Goal: Task Accomplishment & Management: Contribute content

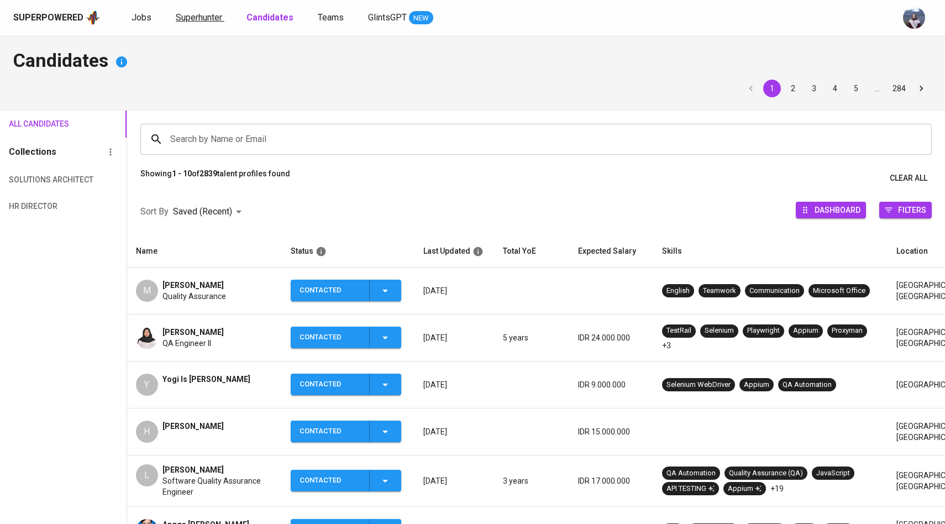
scroll to position [54, 0]
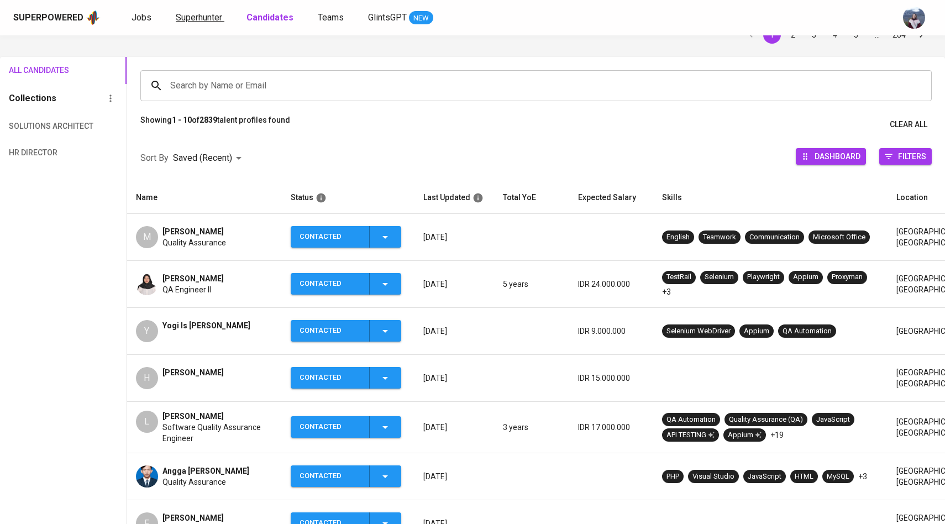
click at [202, 15] on span "Superhunter" at bounding box center [199, 17] width 46 height 10
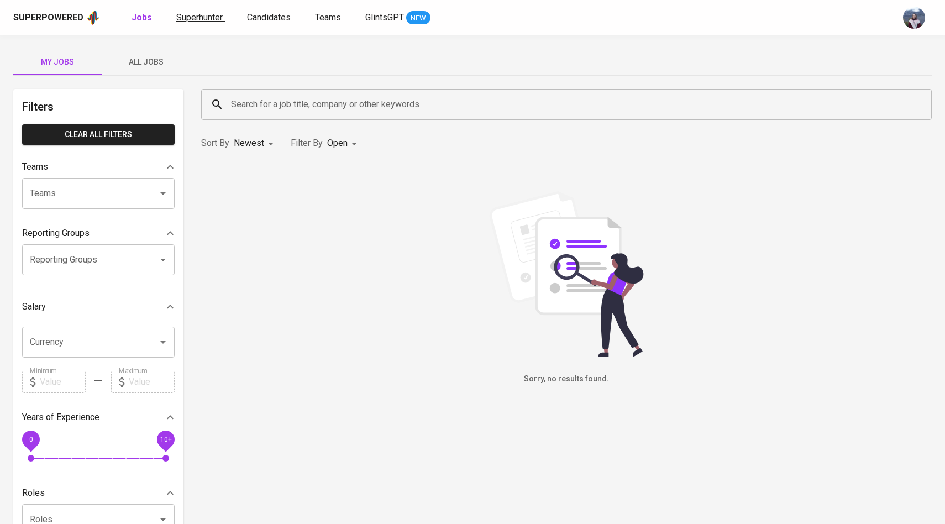
click at [219, 14] on span "Superhunter" at bounding box center [199, 17] width 46 height 10
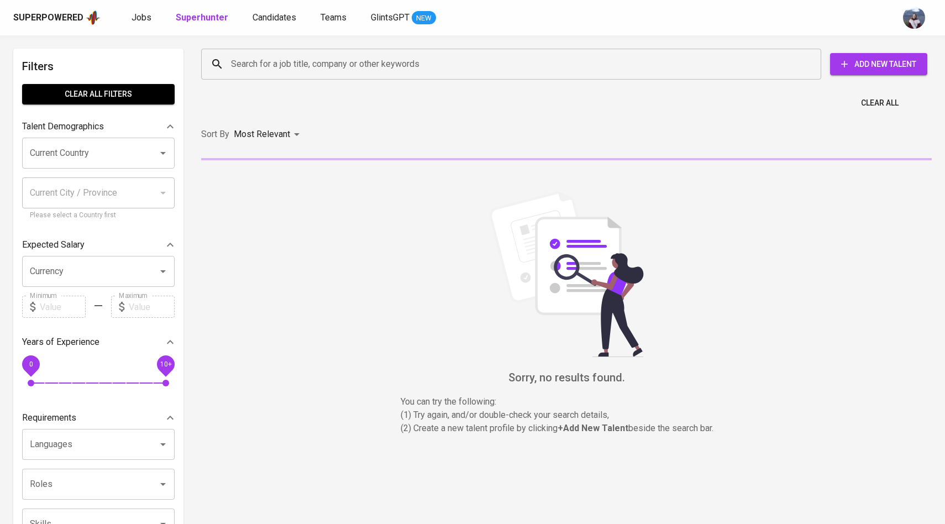
click at [262, 55] on input "Search for a job title, company or other keywords" at bounding box center [513, 64] width 571 height 21
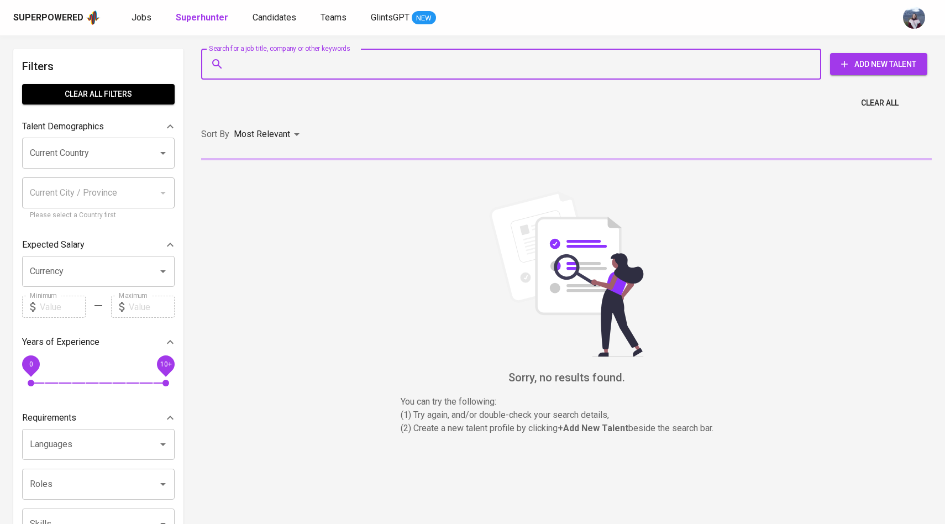
paste input "alfilukmanul29@gmail.com"
type input "alfilukmanul29@gmail.com"
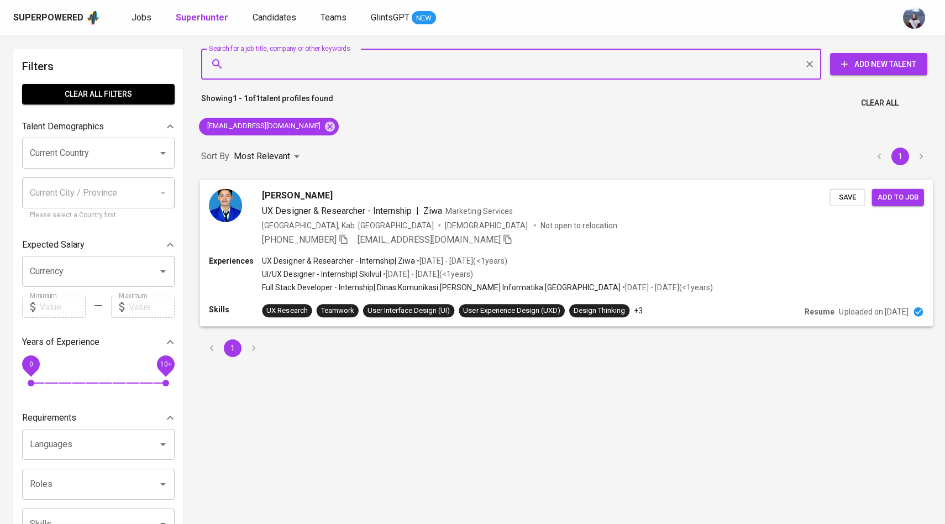
click at [250, 210] on div "Alfi Lukmanul Hakim UX Designer & Researcher - Internship | Ziwa Marketing Serv…" at bounding box center [519, 216] width 620 height 57
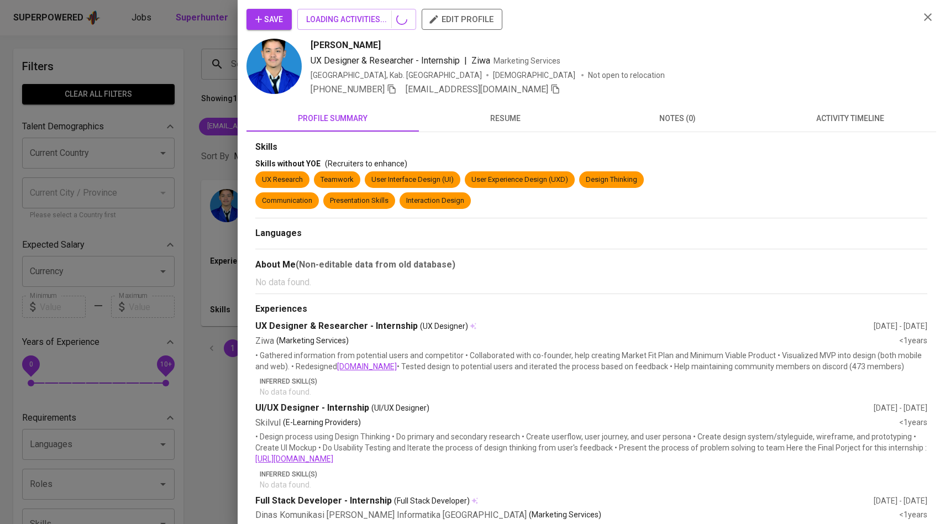
click at [829, 116] on span "activity timeline" at bounding box center [849, 119] width 159 height 14
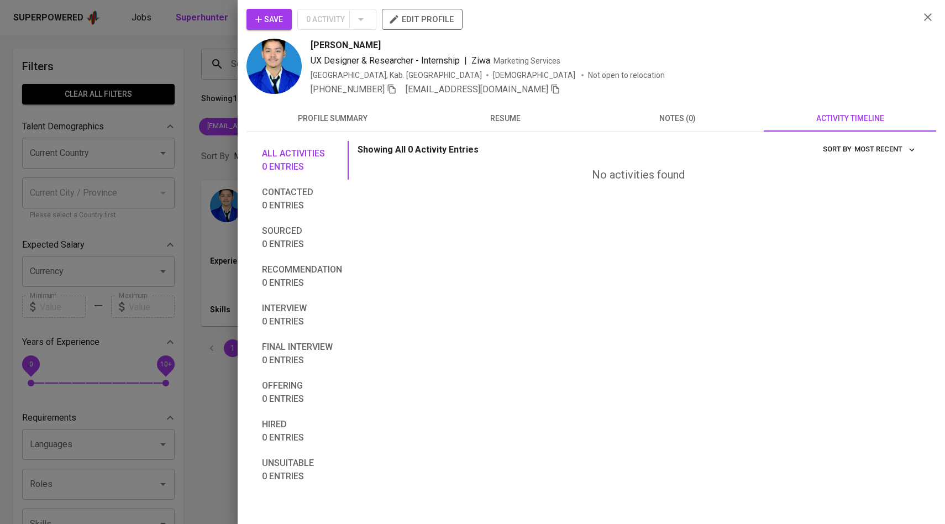
click at [267, 14] on span "Save" at bounding box center [269, 20] width 28 height 14
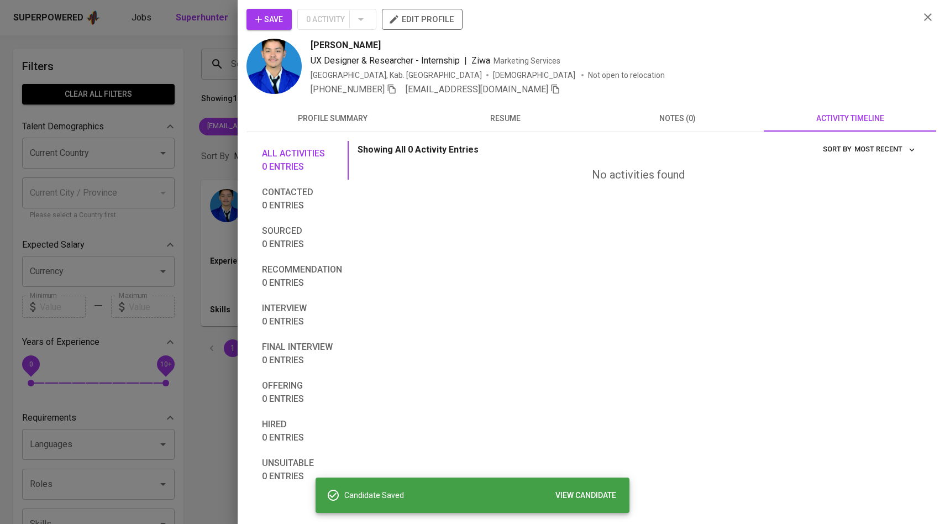
click at [175, 89] on div at bounding box center [472, 262] width 945 height 524
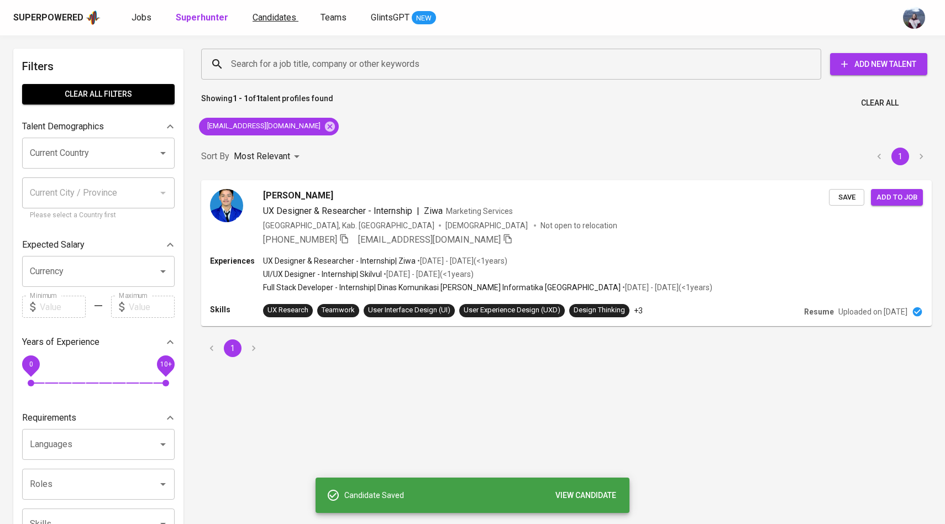
click at [260, 16] on span "Candidates" at bounding box center [274, 17] width 44 height 10
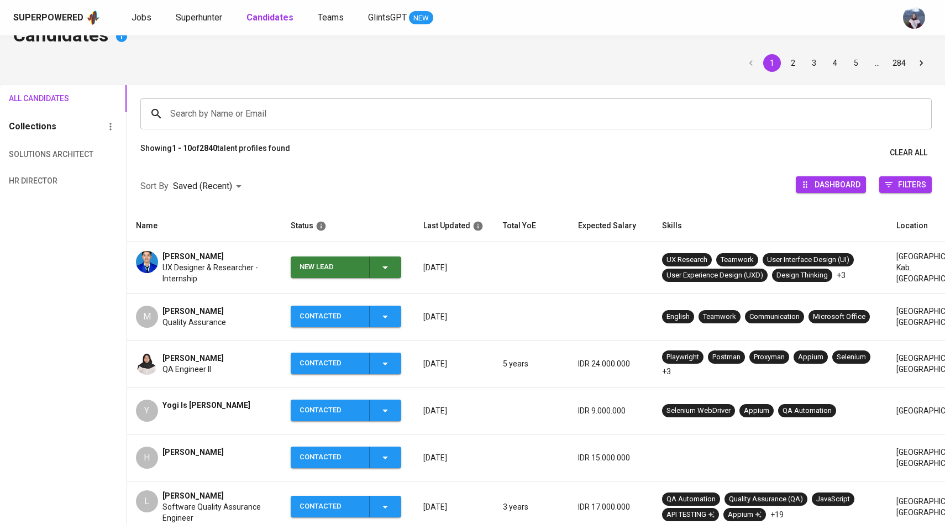
scroll to position [28, 0]
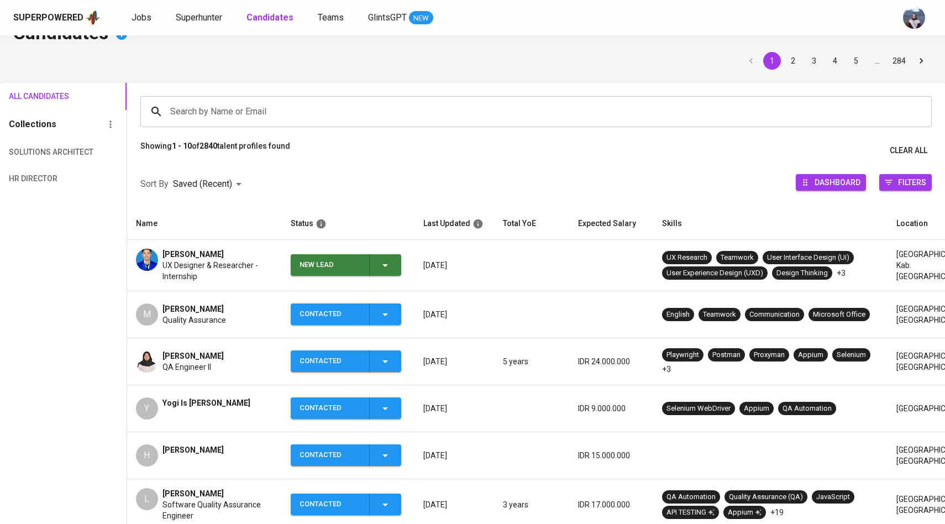
click at [382, 261] on icon "button" at bounding box center [384, 265] width 13 height 13
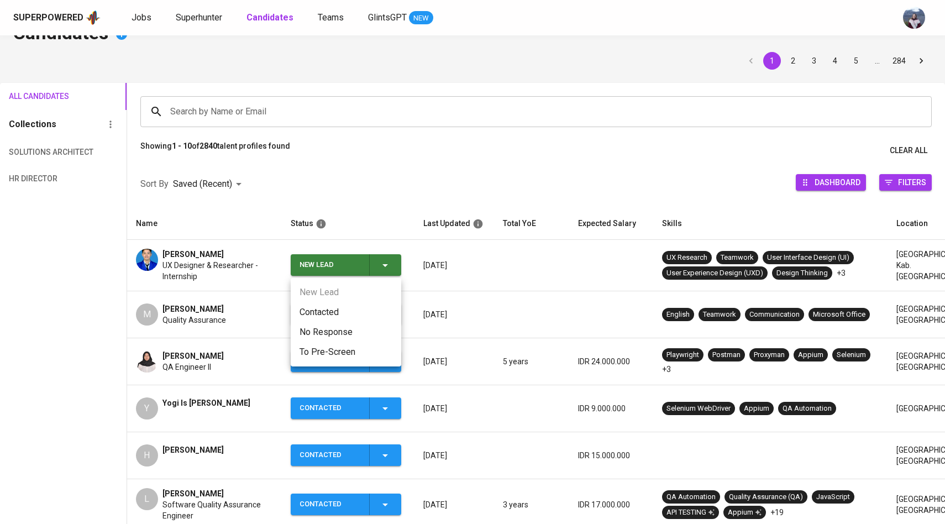
click at [335, 302] on li "Contacted" at bounding box center [346, 312] width 110 height 20
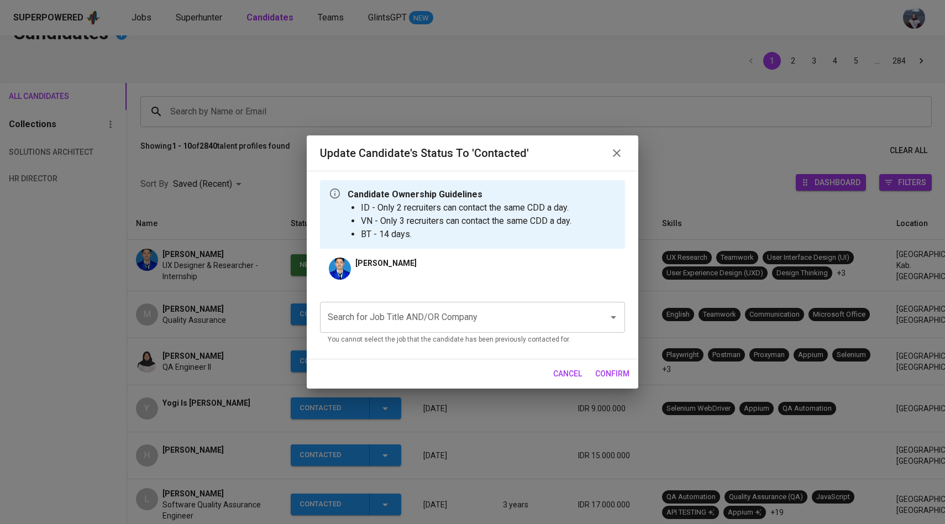
click at [382, 318] on input "Search for Job Title AND/OR Company" at bounding box center [457, 317] width 264 height 21
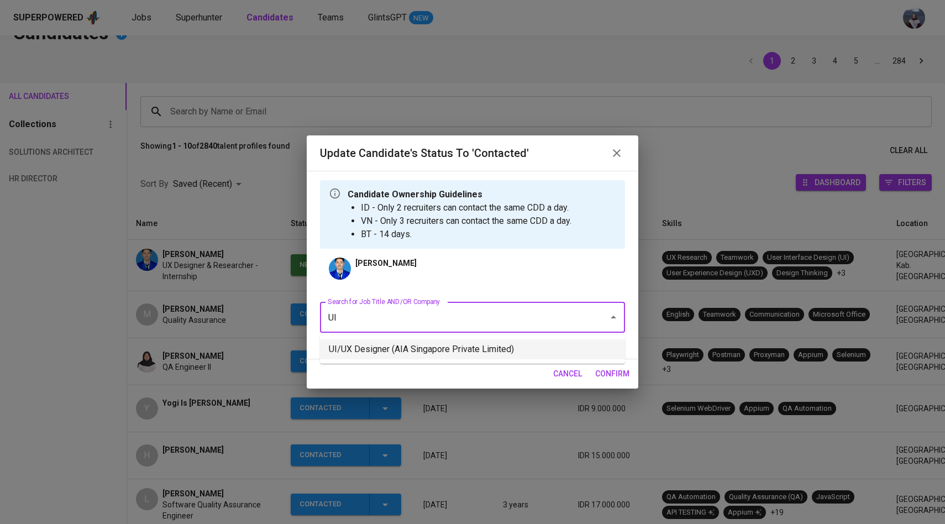
click at [387, 348] on li "UI/UX Designer (AIA Singapore Private Limited)" at bounding box center [472, 349] width 305 height 20
type input "UI"
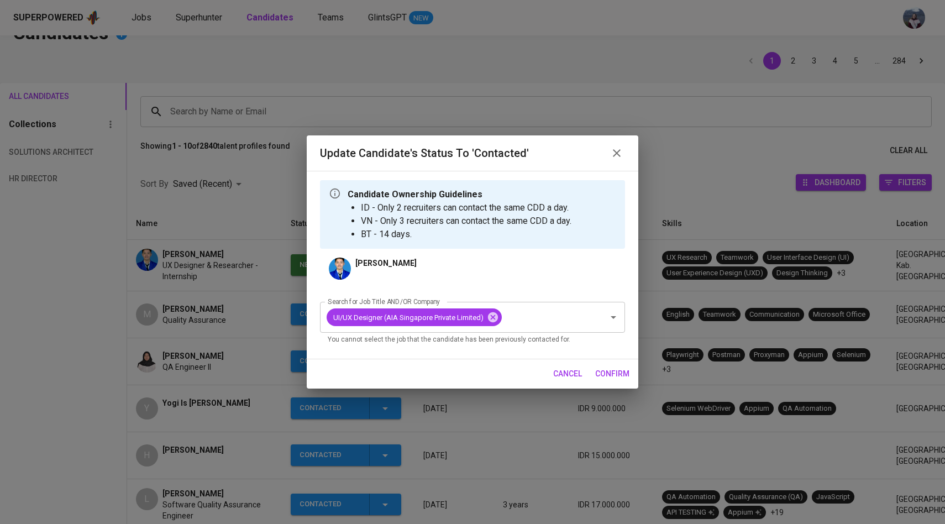
click at [610, 369] on span "confirm" at bounding box center [612, 374] width 34 height 14
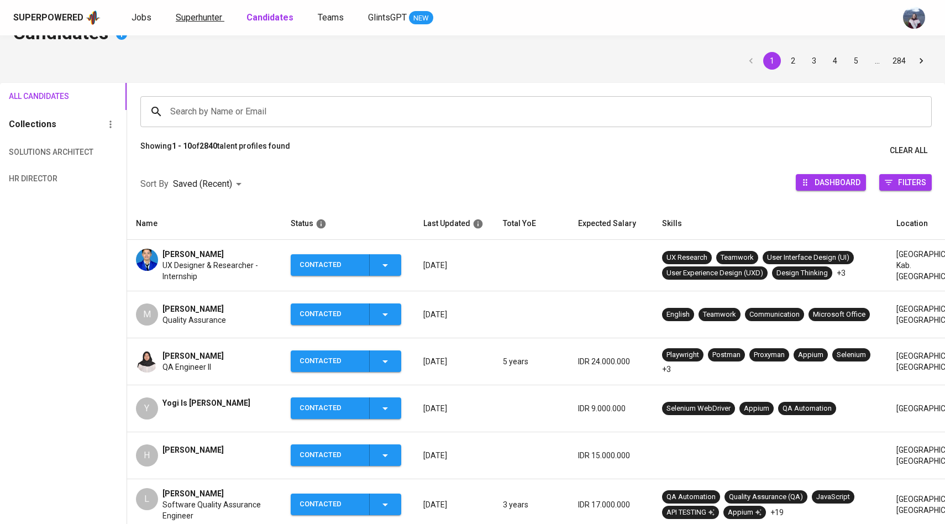
click at [208, 17] on span "Superhunter" at bounding box center [199, 17] width 46 height 10
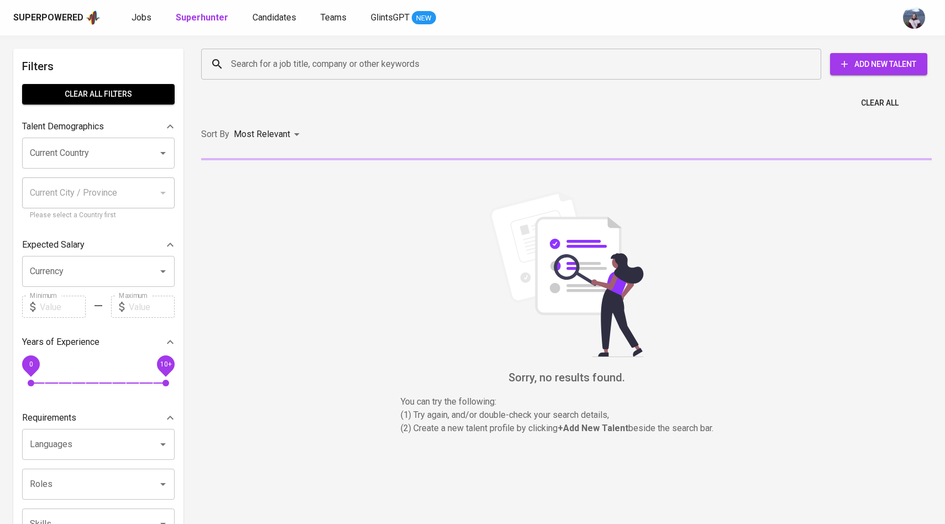
click at [255, 52] on div "Search for a job title, company or other keywords" at bounding box center [511, 64] width 620 height 31
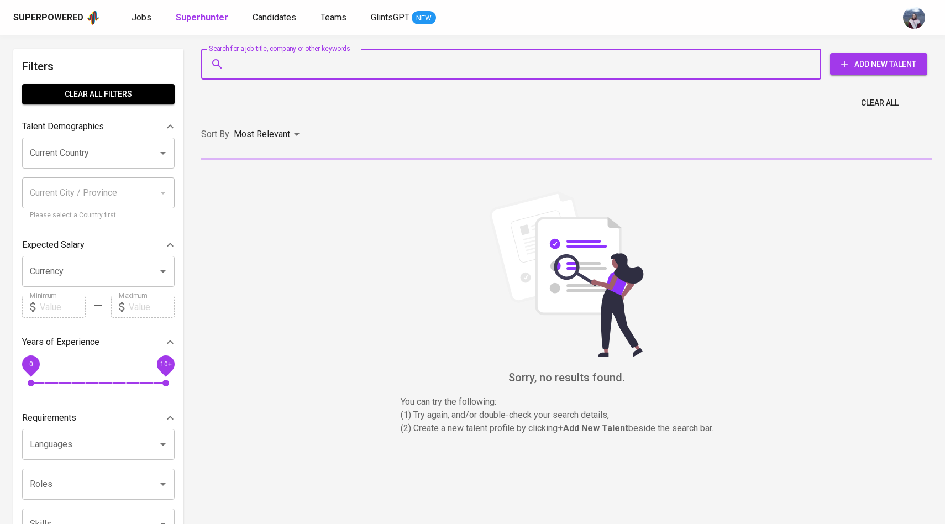
paste input "hardiansyah.hamim@gmail.com"
type input "hardiansyah.hamim@gmail.com"
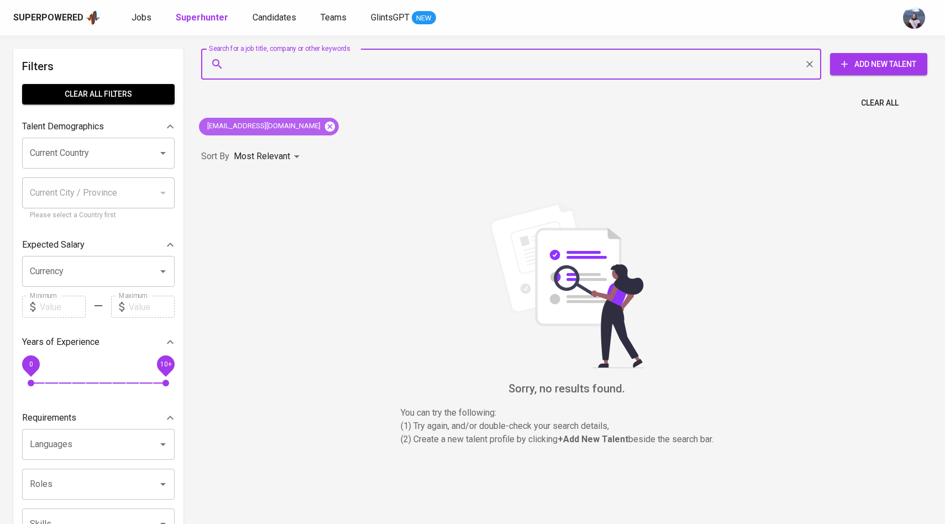
click at [325, 129] on icon at bounding box center [330, 126] width 10 height 10
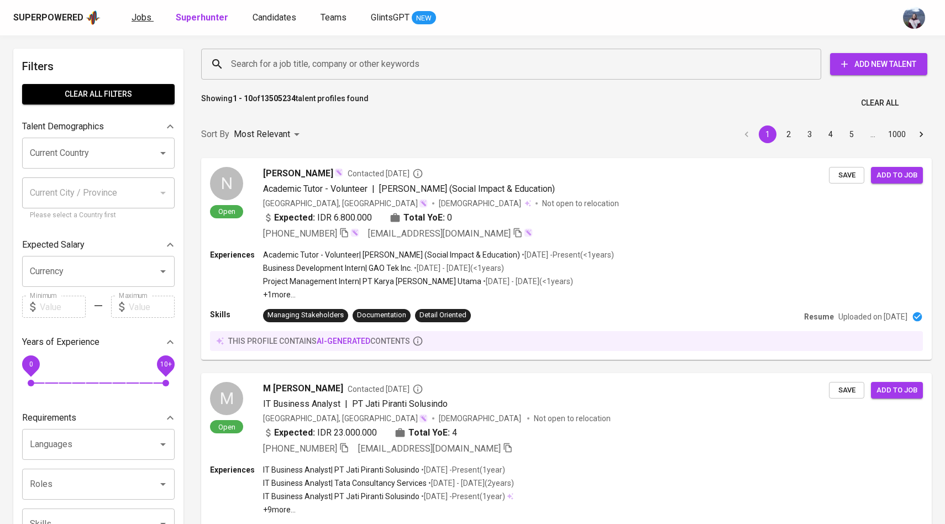
click at [139, 13] on span "Jobs" at bounding box center [141, 17] width 20 height 10
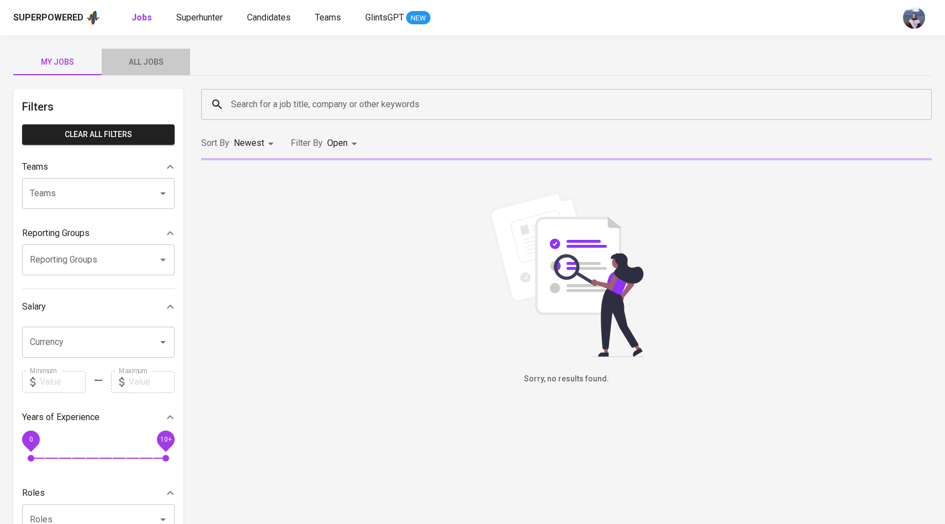
click at [162, 62] on span "All Jobs" at bounding box center [145, 62] width 75 height 14
click at [255, 107] on input "Search for a job title, company or other keywords" at bounding box center [569, 104] width 682 height 21
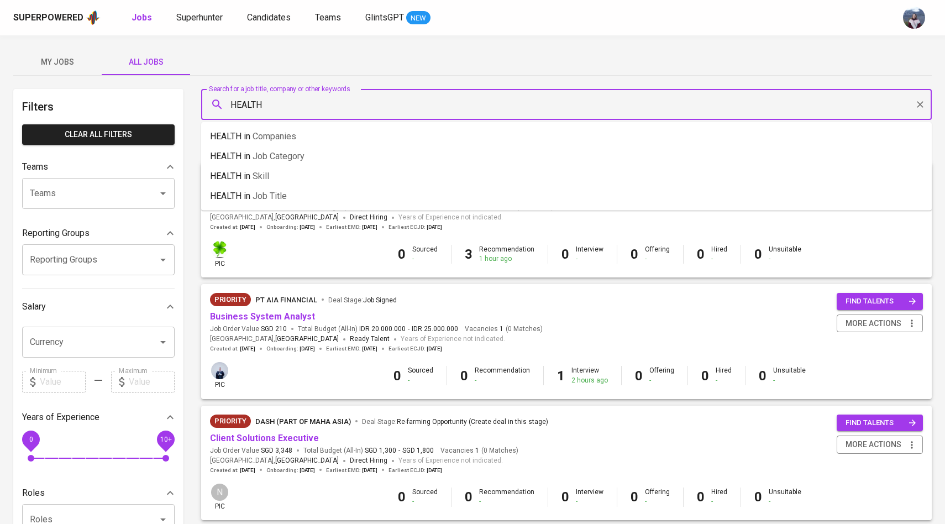
type input "HEALTH"
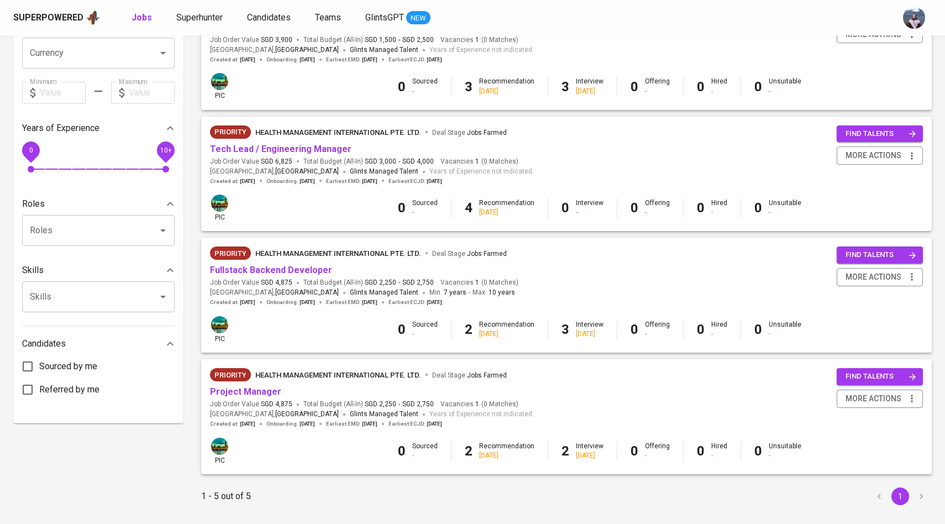
scroll to position [314, 0]
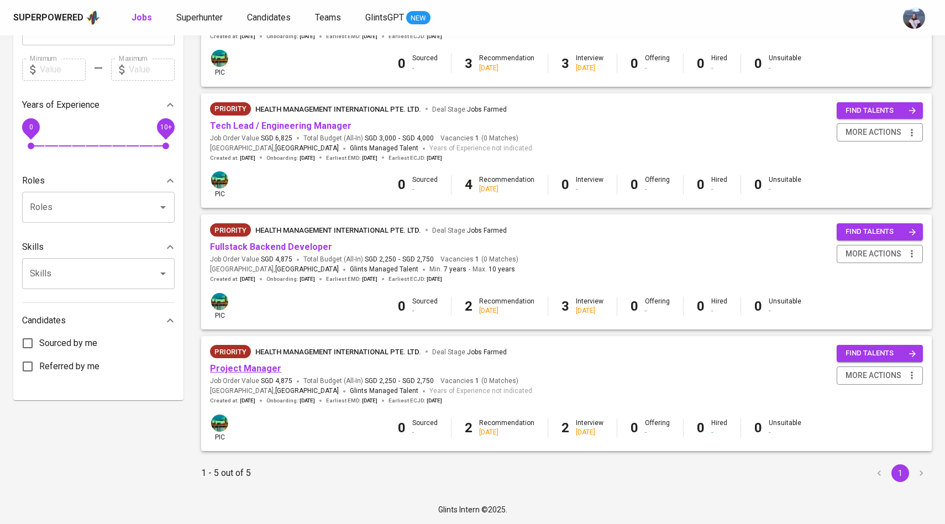
click at [255, 372] on link "Project Manager" at bounding box center [245, 368] width 71 height 10
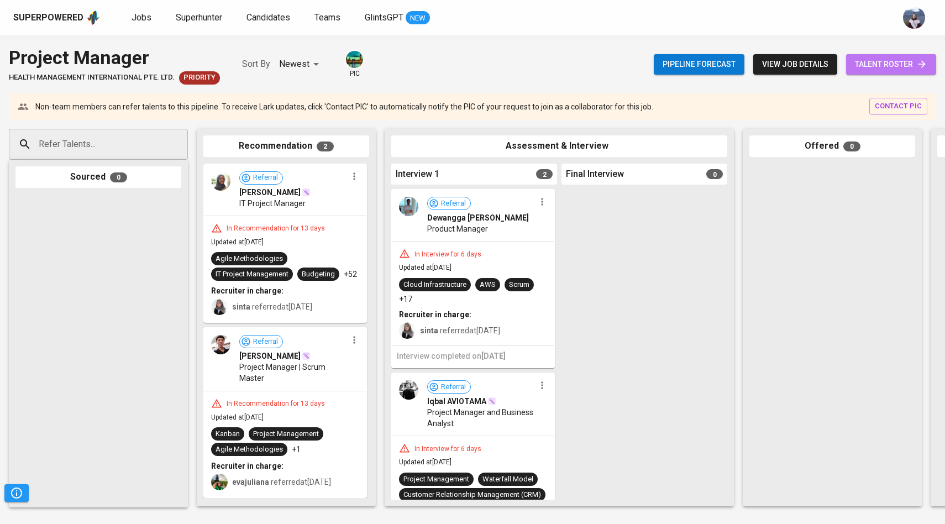
click at [884, 66] on span "talent roster" at bounding box center [891, 64] width 72 height 14
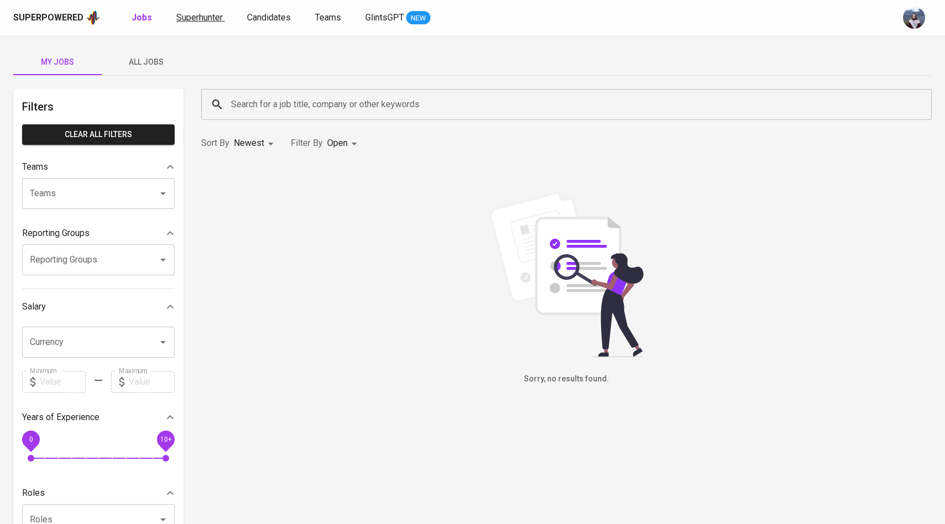
click at [208, 14] on span "Superhunter" at bounding box center [199, 17] width 46 height 10
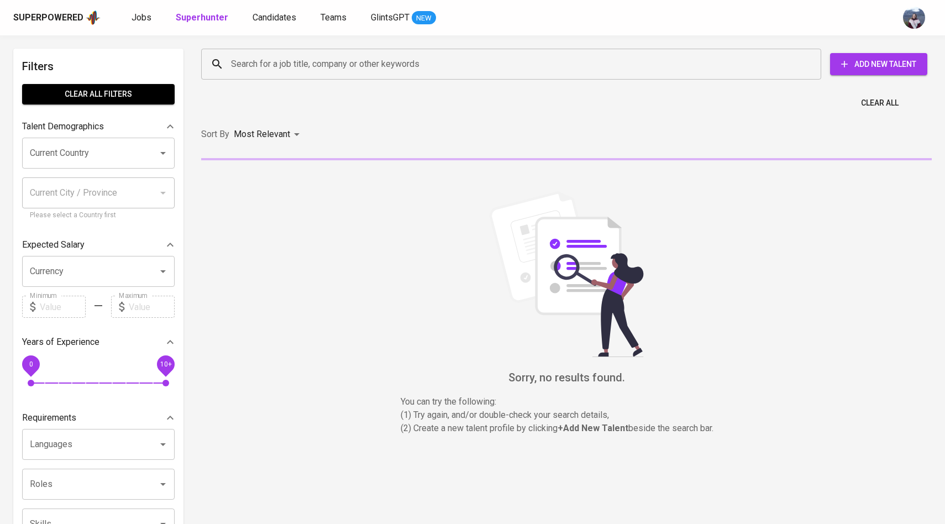
click at [246, 60] on input "Search for a job title, company or other keywords" at bounding box center [513, 64] width 571 height 21
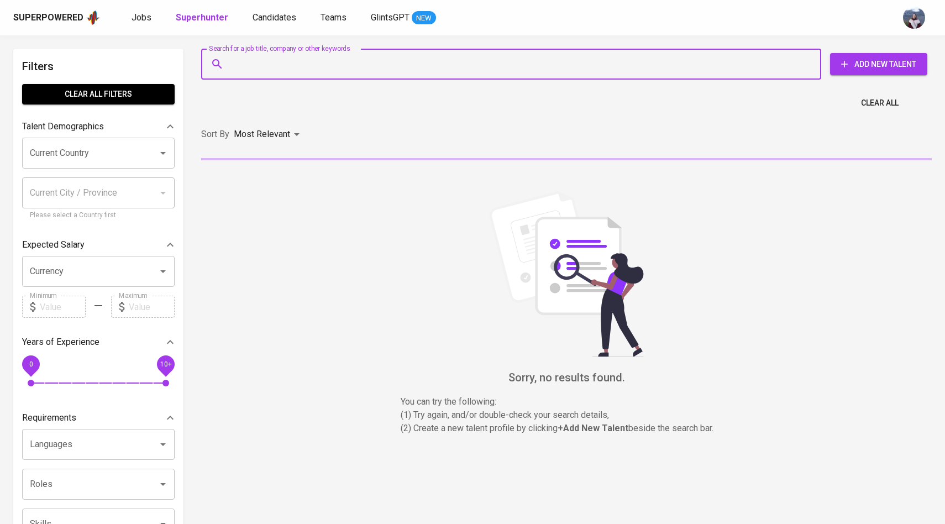
paste input "| [EMAIL_ADDRESS][DOMAIN_NAME]"
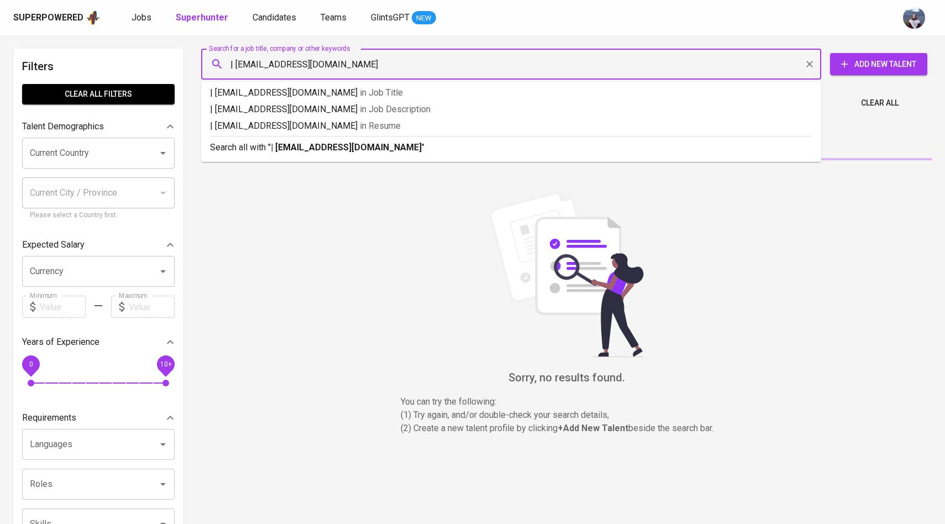
click at [235, 66] on input "| [EMAIL_ADDRESS][DOMAIN_NAME]" at bounding box center [513, 64] width 571 height 21
type input "[EMAIL_ADDRESS][DOMAIN_NAME]"
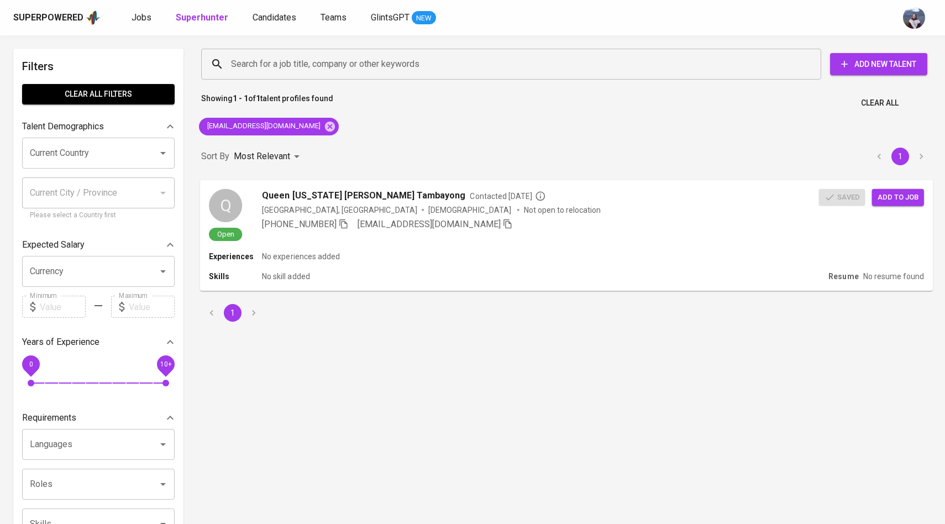
click at [225, 210] on div "Q" at bounding box center [225, 204] width 33 height 33
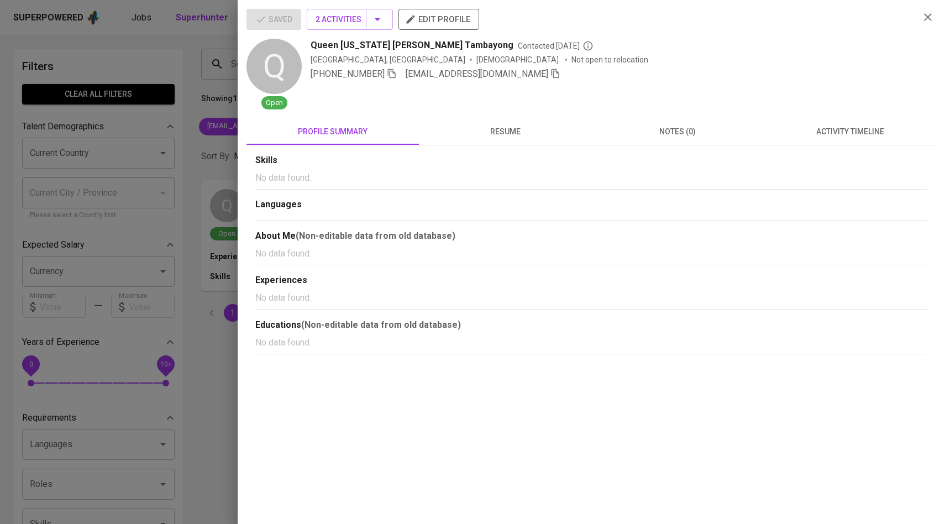
click at [828, 135] on span "activity timeline" at bounding box center [849, 132] width 159 height 14
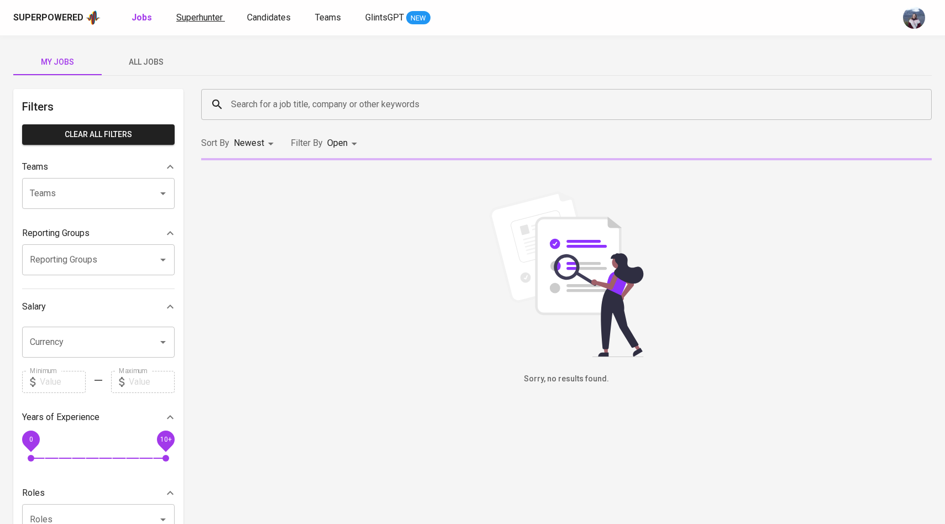
click at [210, 15] on span "Superhunter" at bounding box center [199, 17] width 46 height 10
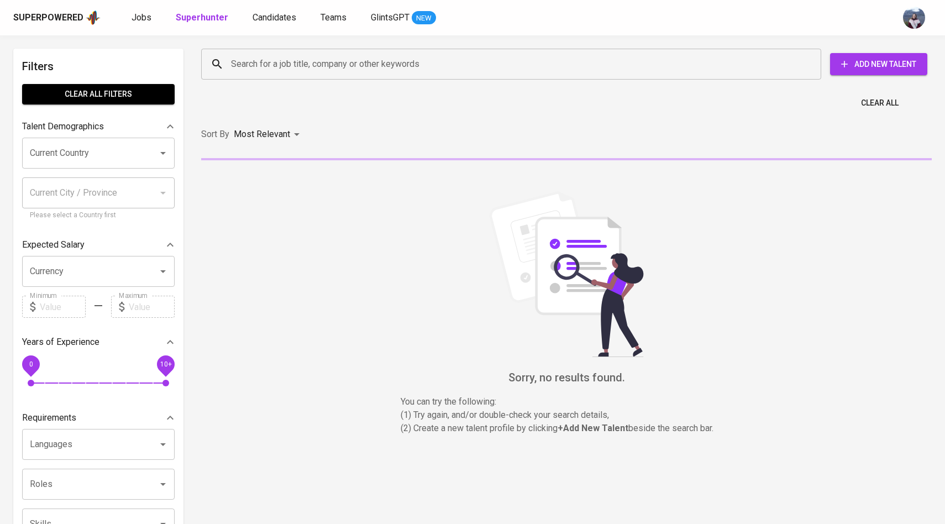
click at [272, 65] on input "Search for a job title, company or other keywords" at bounding box center [513, 64] width 571 height 21
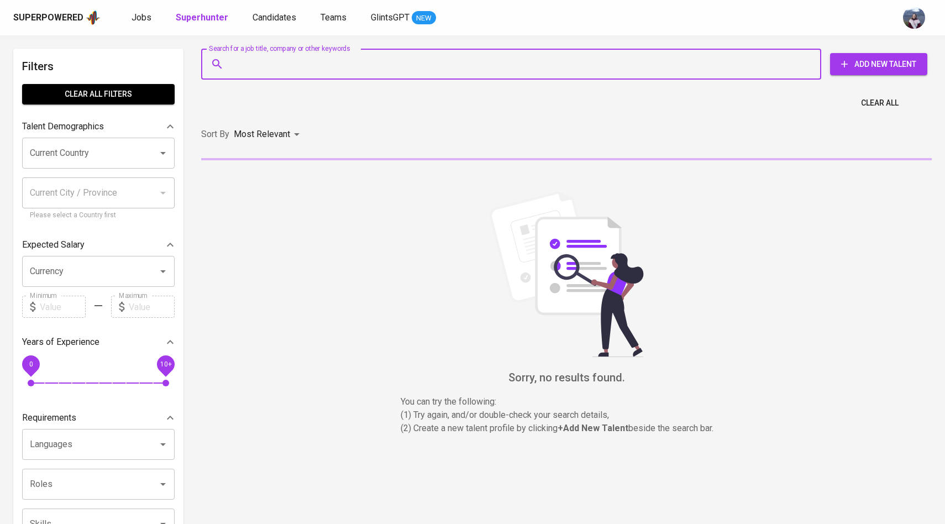
paste input "anggacikalanjani@gmail.co m"
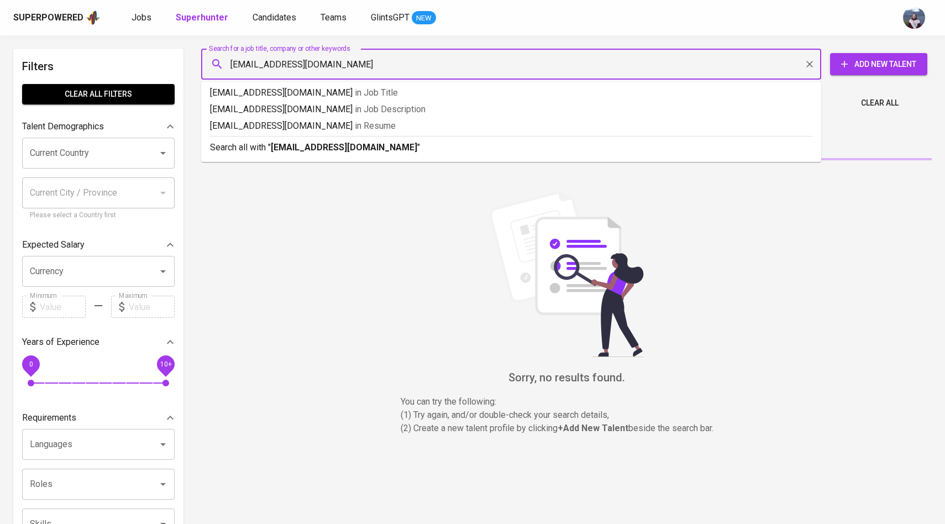
type input "anggacikalanjani@gmail.com"
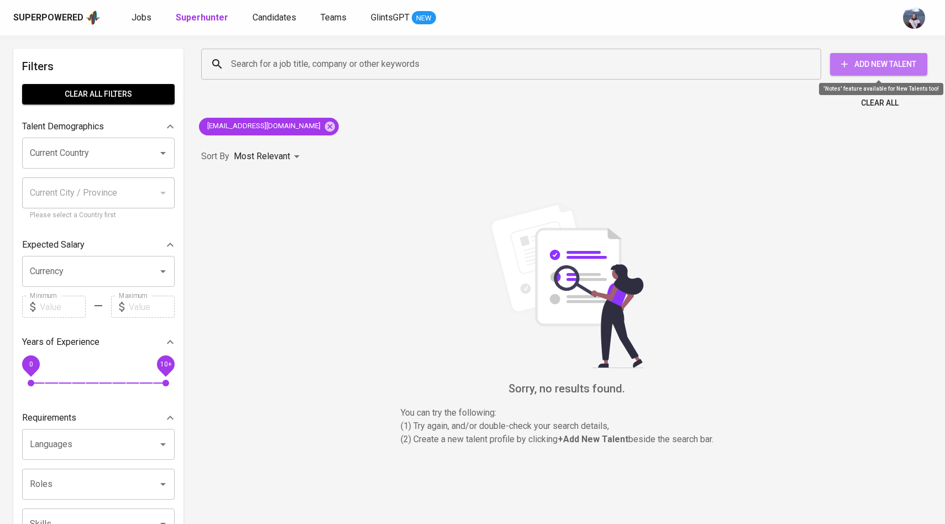
click at [921, 58] on button "Add New Talent" at bounding box center [878, 64] width 97 height 22
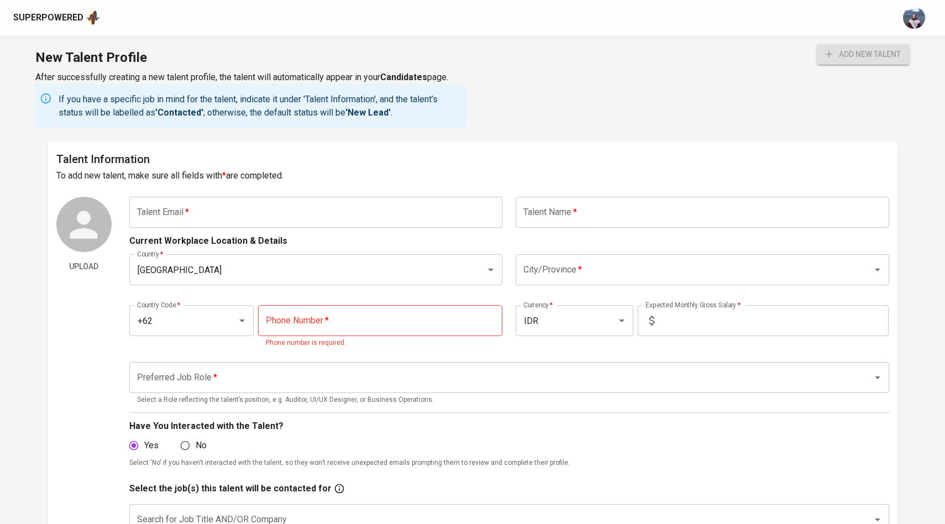
click at [336, 224] on input "text" at bounding box center [315, 212] width 373 height 31
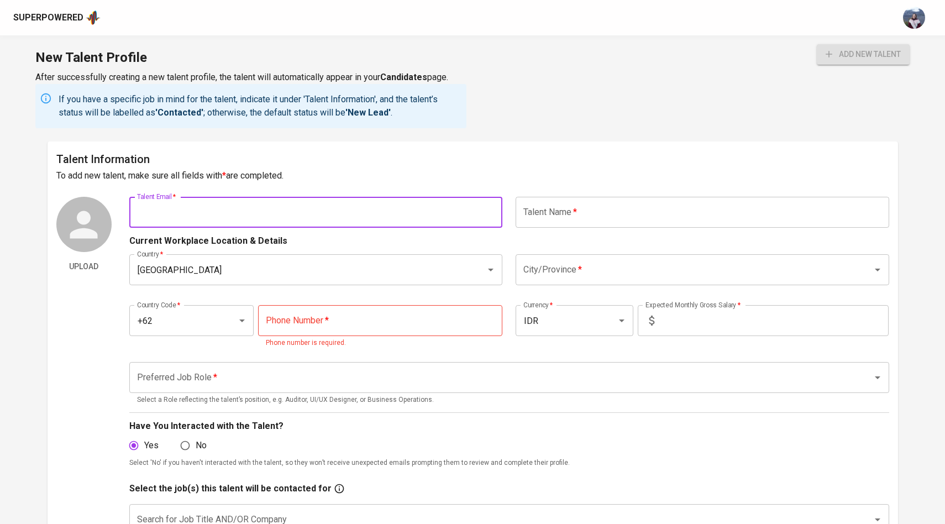
paste input "anggacikalanjani@gmail.co m"
type input "anggacikalanjani@gmail.co"
drag, startPoint x: 255, startPoint y: 217, endPoint x: 112, endPoint y: 217, distance: 142.5
click at [112, 217] on div "Upload Talent Email   * anggacikalanjani@gmail.co Talent Email * Talent Name   …" at bounding box center [472, 435] width 833 height 476
